Goal: Task Accomplishment & Management: Use online tool/utility

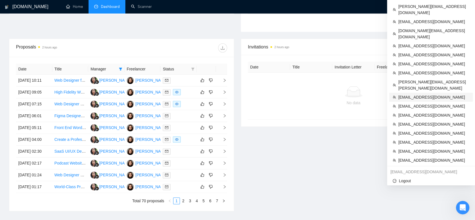
scroll to position [154, 0]
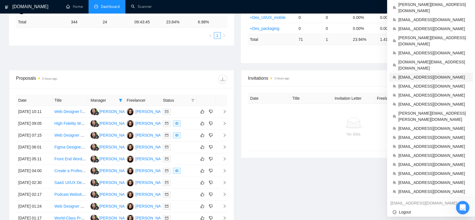
click at [431, 74] on span "[EMAIL_ADDRESS][DOMAIN_NAME]" at bounding box center [433, 77] width 71 height 6
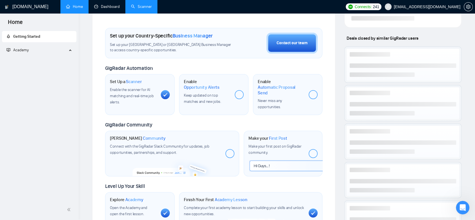
click at [143, 4] on link "Scanner" at bounding box center [141, 6] width 21 height 5
click at [114, 4] on link "Dashboard" at bounding box center [107, 6] width 26 height 5
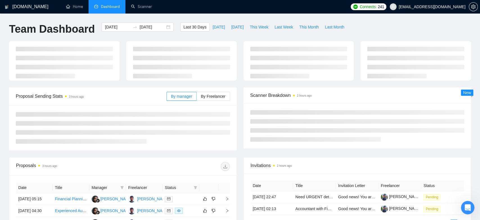
type input "[DATE]"
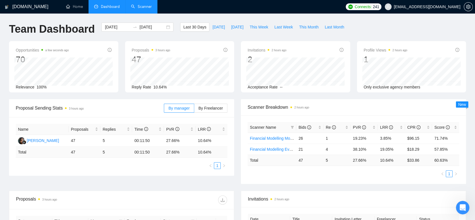
click at [144, 4] on link "Scanner" at bounding box center [141, 6] width 21 height 5
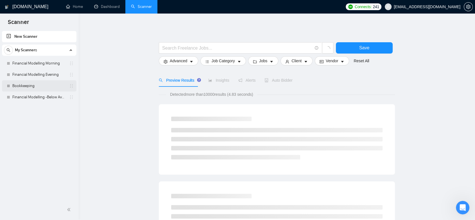
click at [48, 87] on link "Bookkeeping" at bounding box center [38, 85] width 53 height 11
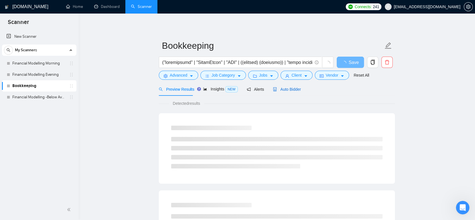
click at [278, 89] on span "Auto Bidder" at bounding box center [287, 89] width 28 height 4
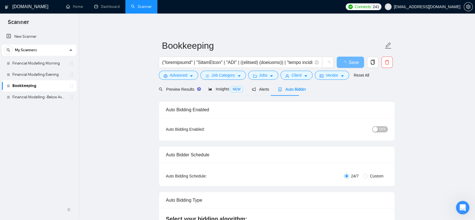
radio input "false"
radio input "true"
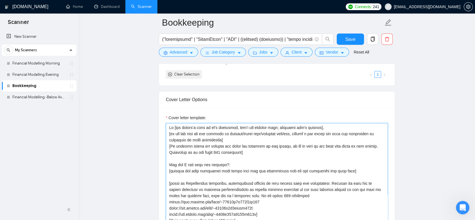
scroll to position [625, 0]
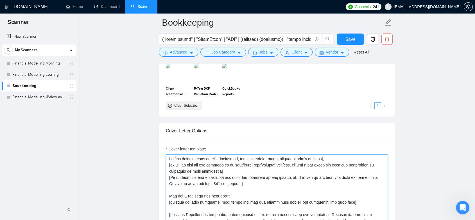
drag, startPoint x: 242, startPoint y: 151, endPoint x: 166, endPoint y: 154, distance: 76.8
click at [166, 154] on textarea "Cover letter template:" at bounding box center [277, 217] width 222 height 127
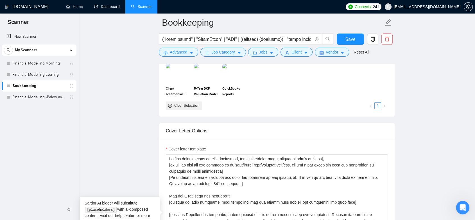
drag, startPoint x: 110, startPoint y: 5, endPoint x: 142, endPoint y: 8, distance: 32.5
click at [110, 5] on link "Dashboard" at bounding box center [107, 6] width 26 height 5
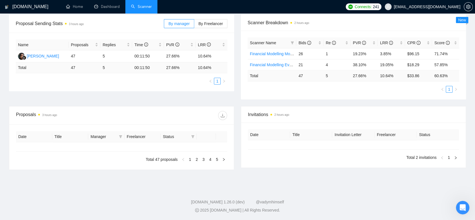
type input "[DATE]"
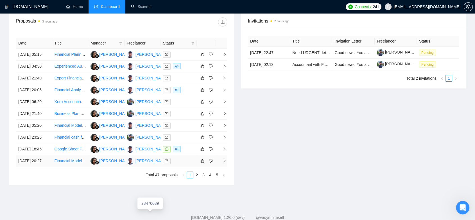
scroll to position [240, 0]
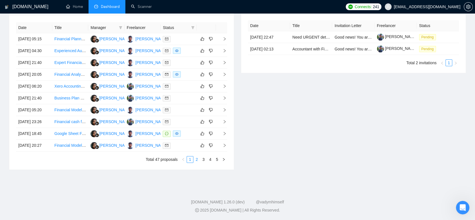
click at [197, 162] on link "2" at bounding box center [197, 159] width 6 height 6
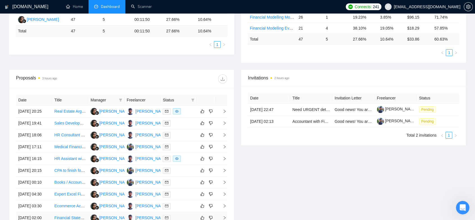
scroll to position [246, 0]
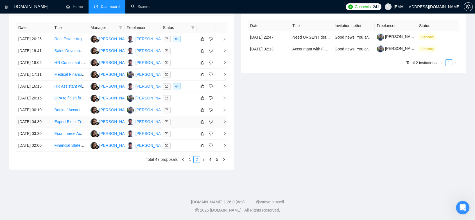
drag, startPoint x: 204, startPoint y: 160, endPoint x: 227, endPoint y: 114, distance: 51.1
click at [204, 160] on link "3" at bounding box center [204, 159] width 6 height 6
click at [209, 159] on link "4" at bounding box center [210, 159] width 6 height 6
click at [179, 130] on div at bounding box center [179, 133] width 32 height 6
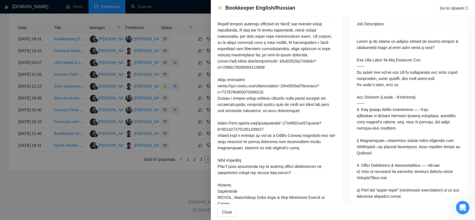
scroll to position [281, 0]
